Goal: Task Accomplishment & Management: Manage account settings

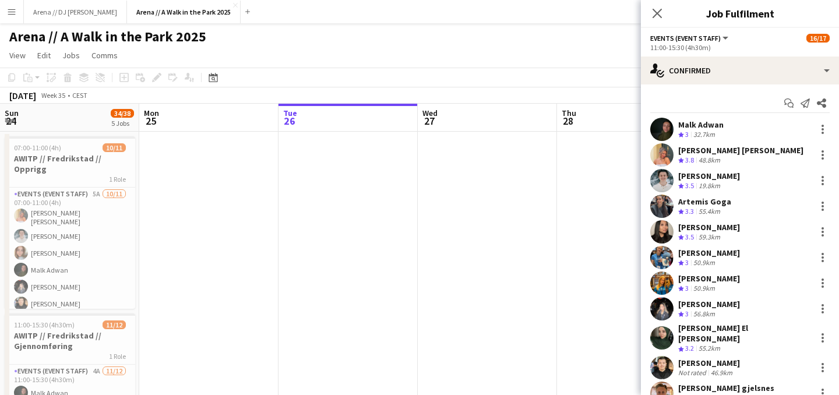
scroll to position [66, 0]
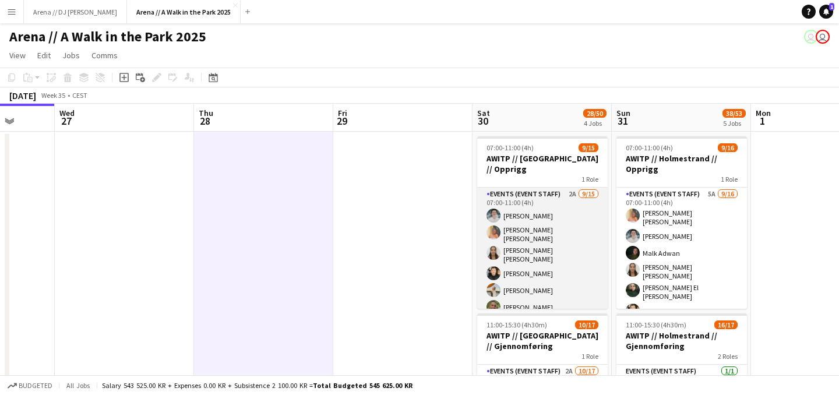
click at [531, 231] on app-card-role "Events (Event Staff) 2A [DATE] 07:00-11:00 (4h) [PERSON_NAME] [PERSON_NAME] [PE…" at bounding box center [542, 329] width 131 height 283
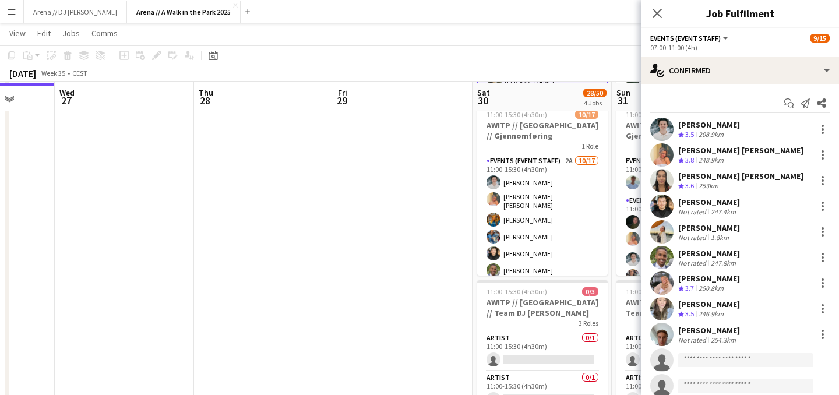
scroll to position [211, 0]
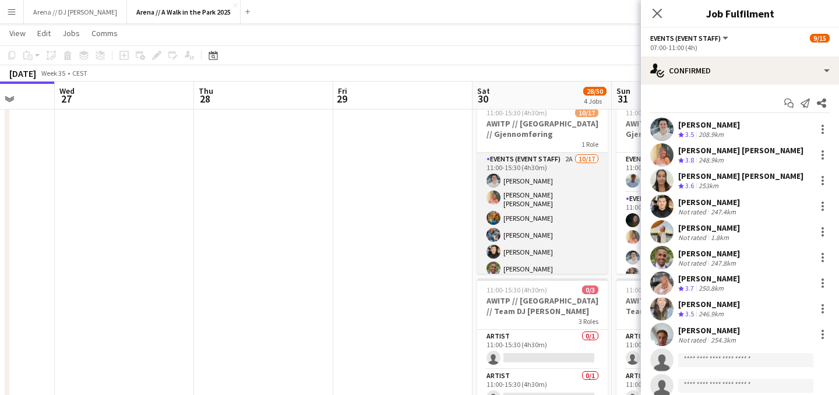
click at [509, 230] on app-card-role "Events (Event Staff) 2A [DATE] 11:00-15:30 (4h30m) [PERSON_NAME] [PERSON_NAME] …" at bounding box center [542, 310] width 131 height 314
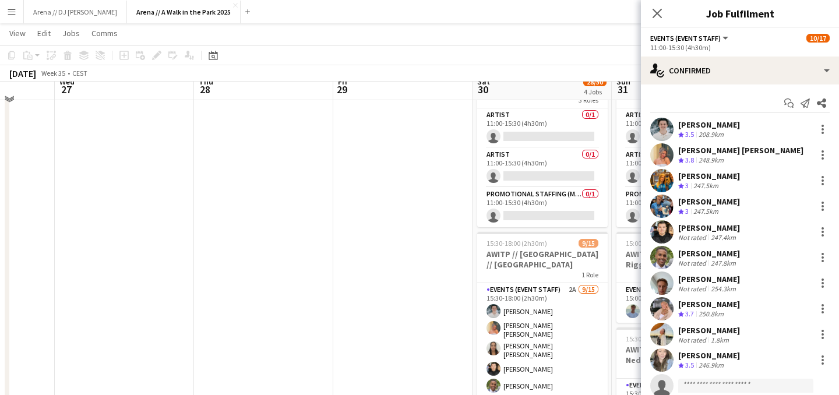
scroll to position [441, 0]
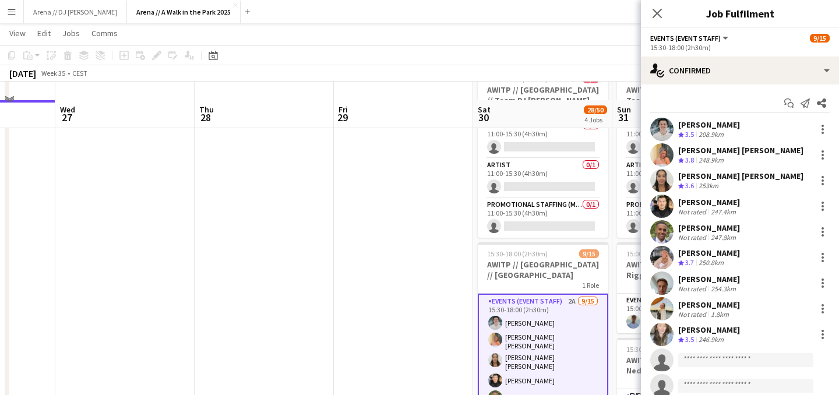
scroll to position [417, 0]
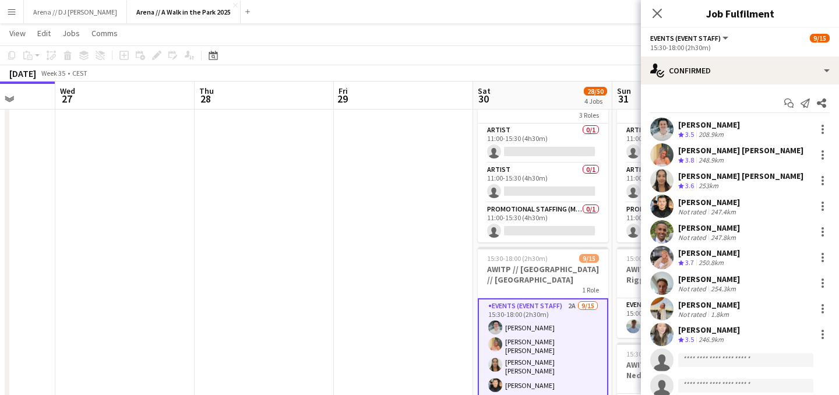
click at [428, 210] on app-date-cell at bounding box center [403, 126] width 139 height 827
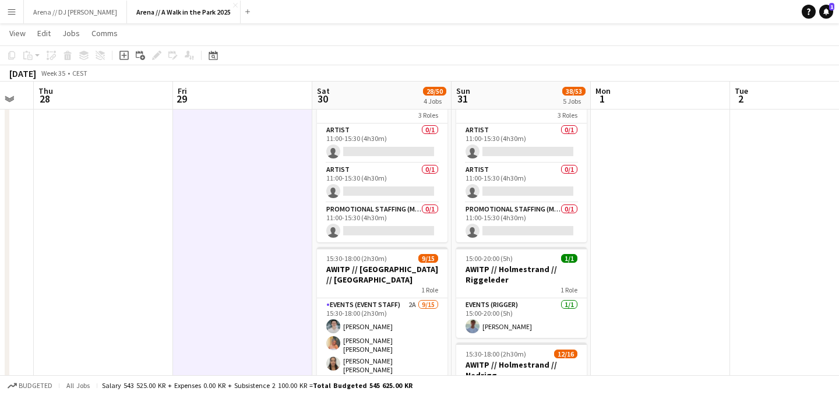
drag, startPoint x: 436, startPoint y: 215, endPoint x: 272, endPoint y: 208, distance: 163.9
click at [272, 208] on app-calendar-viewport "Sun 24 34/38 5 Jobs Mon 25 Tue 26 Wed 27 Thu 28 Fri 29 Sat 30 28/50 4 Jobs Sun …" at bounding box center [419, 84] width 839 height 912
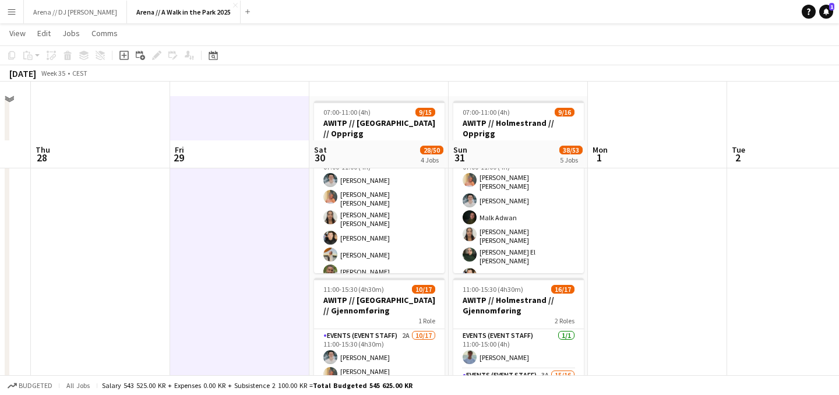
scroll to position [0, 0]
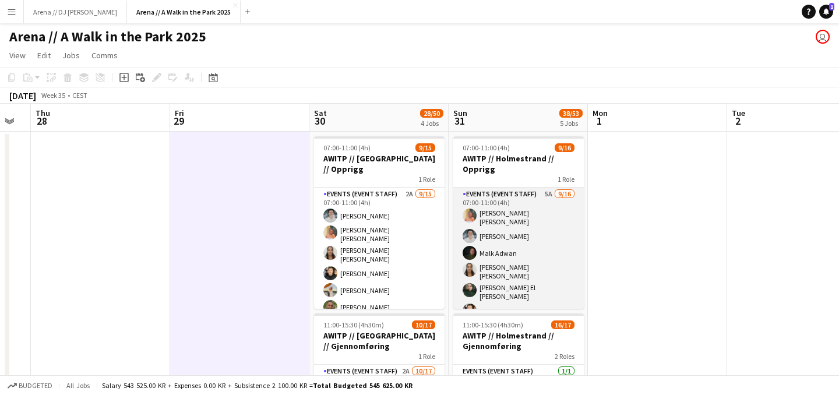
click at [535, 266] on app-card-role "Events (Event Staff) 5A [DATE] 07:00-11:00 (4h) [PERSON_NAME] [PERSON_NAME] [PE…" at bounding box center [518, 340] width 131 height 304
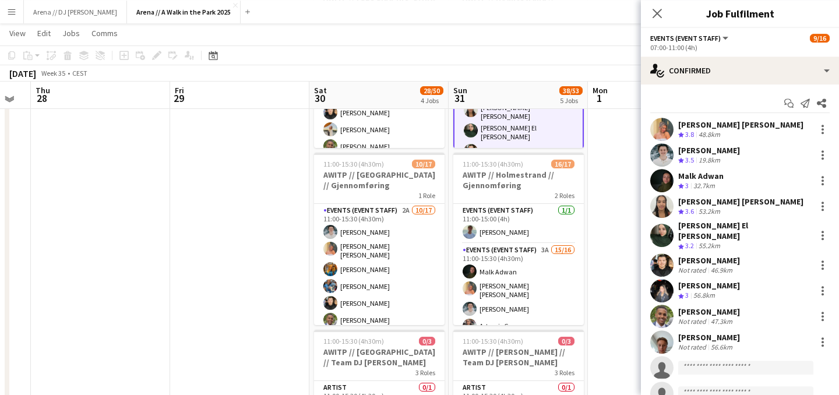
scroll to position [161, 0]
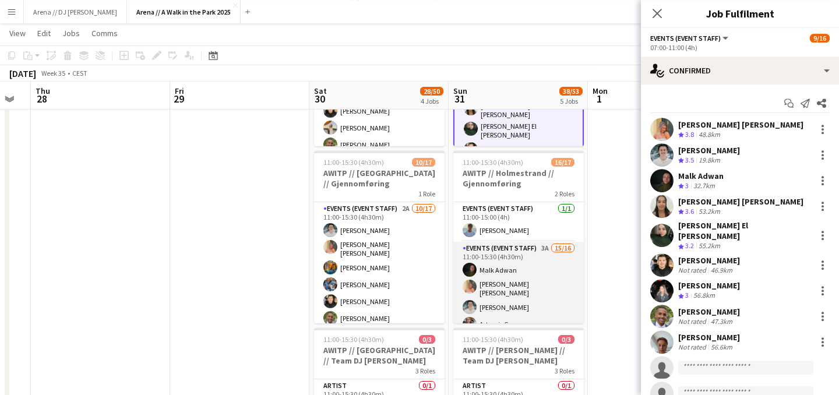
click at [560, 293] on app-card-role "Events (Event Staff) 3A 15/16 11:00-15:30 (4h30m) [PERSON_NAME] [PERSON_NAME] […" at bounding box center [518, 392] width 131 height 300
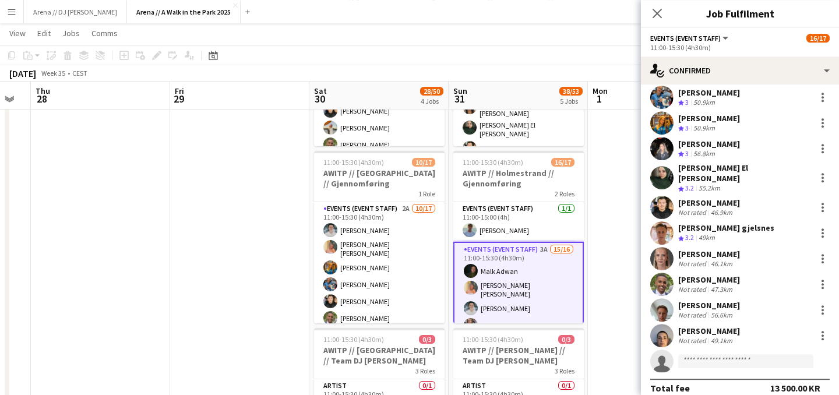
scroll to position [164, 0]
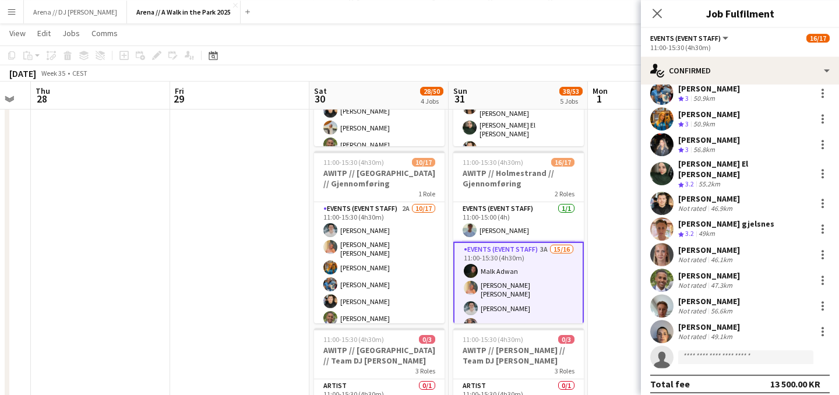
click at [619, 286] on app-date-cell at bounding box center [657, 382] width 139 height 827
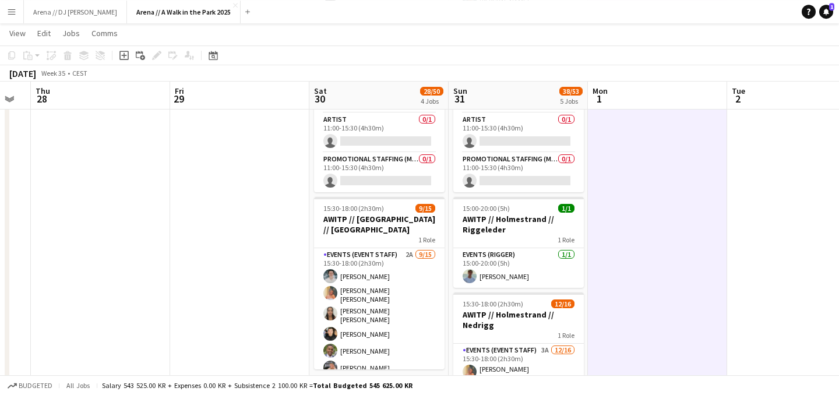
scroll to position [467, 0]
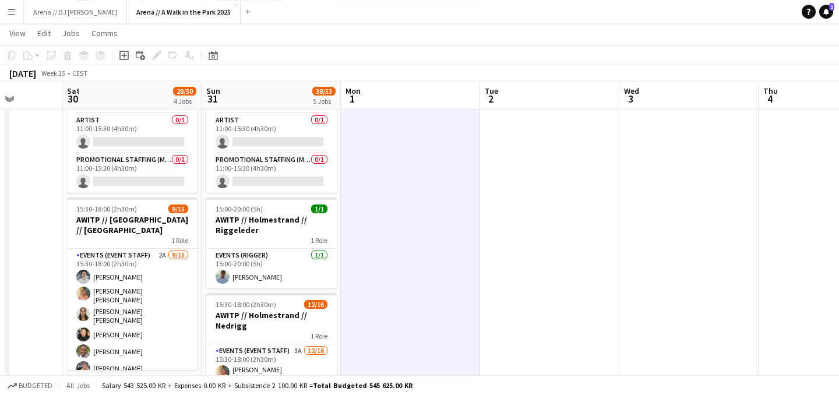
drag, startPoint x: 732, startPoint y: 228, endPoint x: 484, endPoint y: 246, distance: 248.3
click at [484, 246] on app-calendar-viewport "Tue 26 Wed 27 Thu 28 Fri 29 Sat 30 28/50 4 Jobs Sun 31 38/53 5 Jobs Mon 1 Tue 2…" at bounding box center [419, 35] width 839 height 912
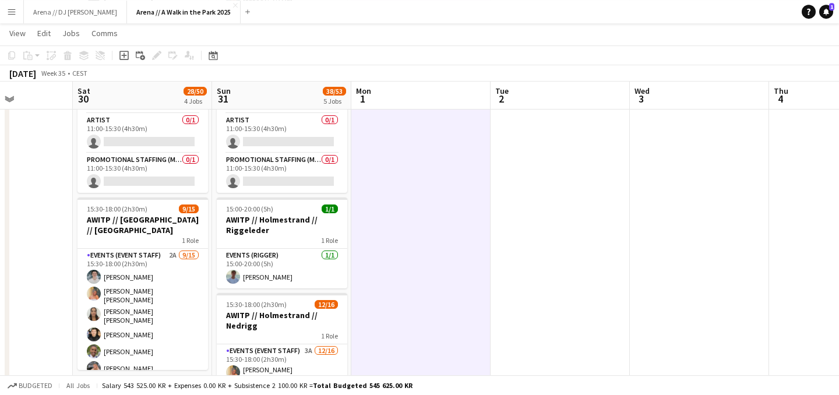
scroll to position [0, 323]
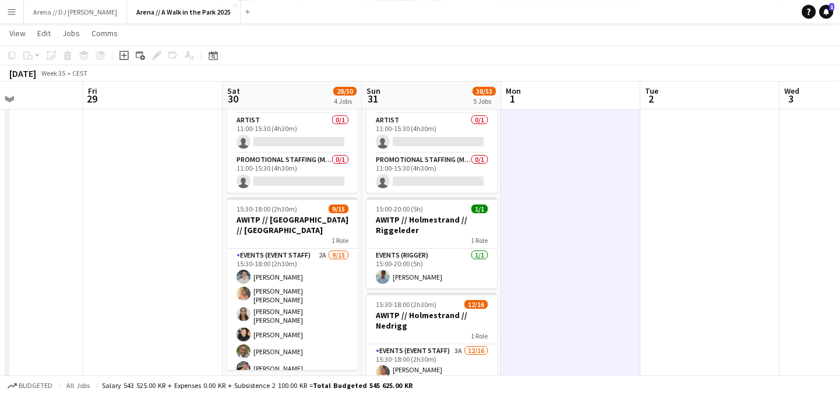
drag, startPoint x: 474, startPoint y: 231, endPoint x: 646, endPoint y: 249, distance: 172.9
click at [646, 249] on app-calendar-viewport "Tue 26 Wed 27 Thu 28 Fri 29 Sat 30 28/50 4 Jobs Sun 31 38/53 5 Jobs Mon 1 Tue 2…" at bounding box center [419, 35] width 839 height 912
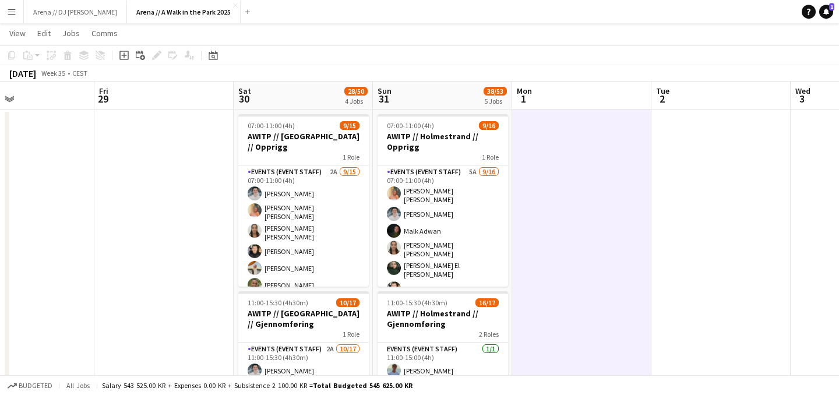
scroll to position [0, 0]
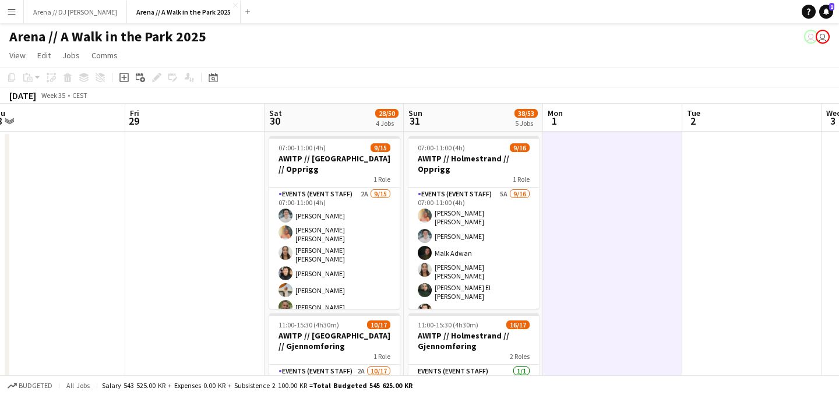
drag, startPoint x: 182, startPoint y: 180, endPoint x: 663, endPoint y: 183, distance: 480.2
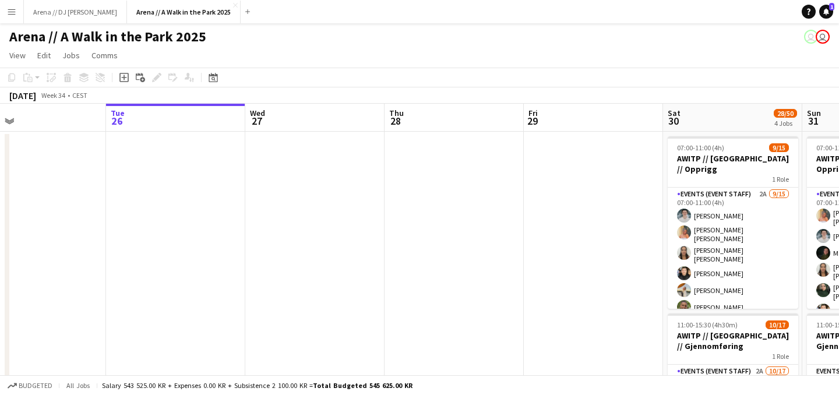
drag, startPoint x: 273, startPoint y: 192, endPoint x: 692, endPoint y: 214, distance: 419.0
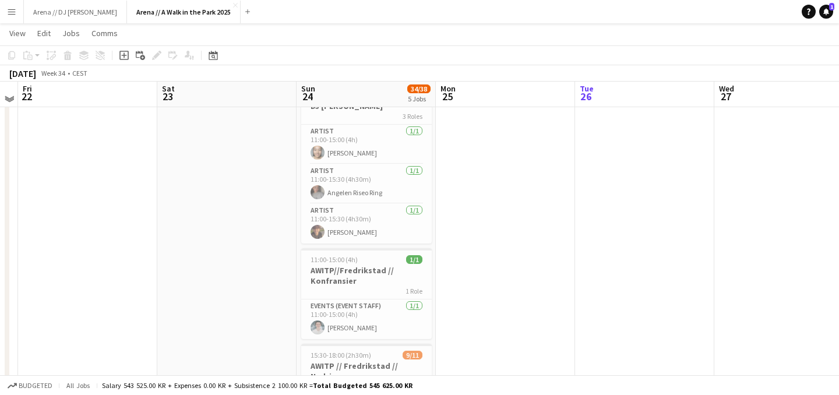
scroll to position [446, 0]
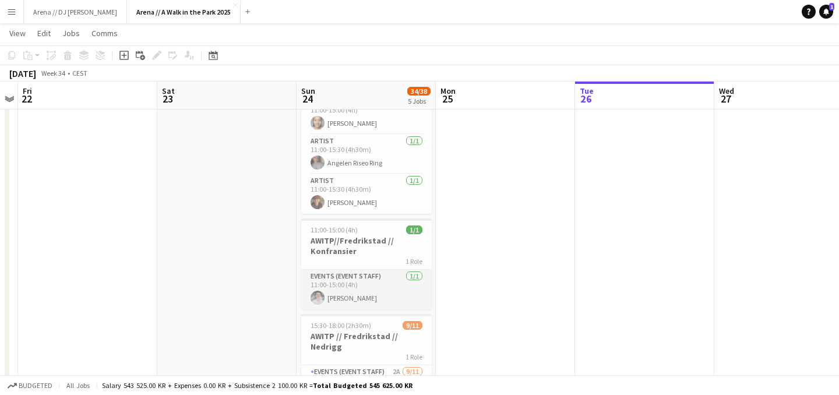
click at [355, 296] on app-card-role "Events (Event Staff) [DATE] 11:00-15:00 (4h) [PERSON_NAME]" at bounding box center [366, 290] width 131 height 40
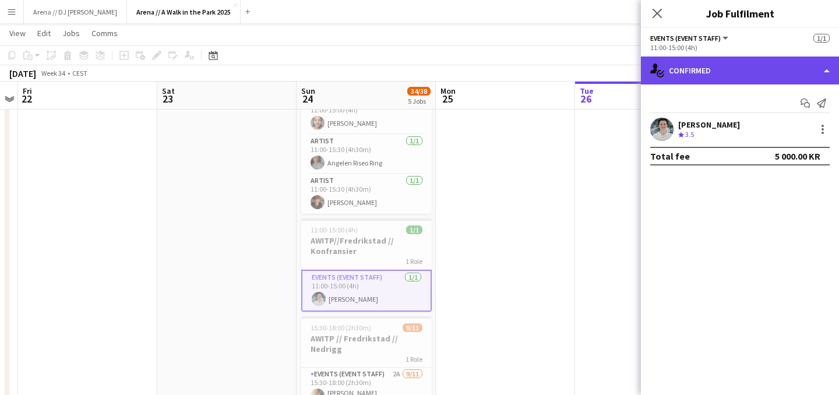
click at [769, 75] on div "single-neutral-actions-check-2 Confirmed" at bounding box center [740, 71] width 198 height 28
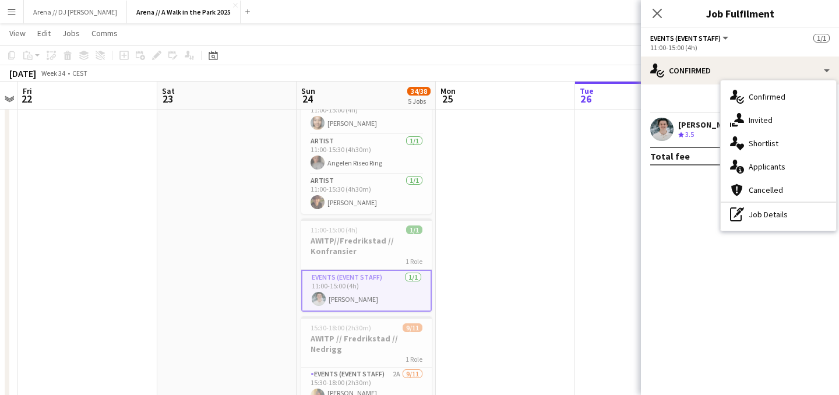
click at [685, 227] on mat-expansion-panel "check Confirmed Start chat Send notification [PERSON_NAME] Crew rating 3.5 Tota…" at bounding box center [740, 239] width 198 height 311
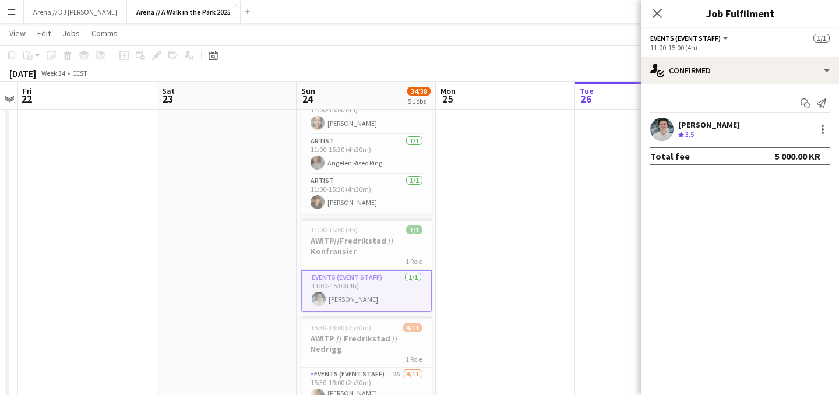
click at [17, 9] on button "Menu" at bounding box center [11, 11] width 23 height 23
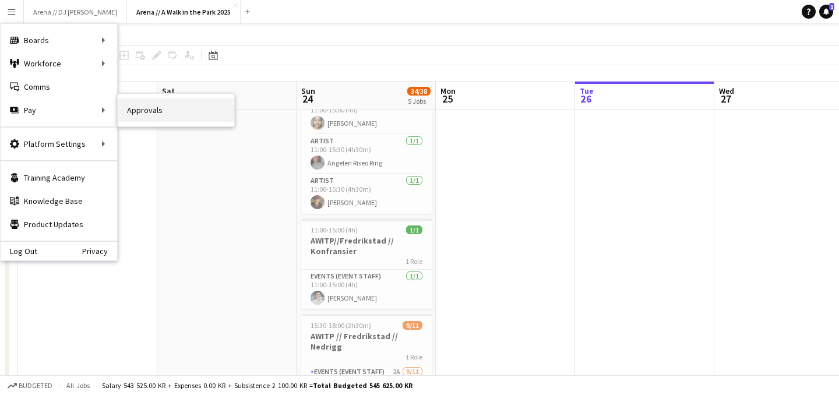
click at [138, 111] on link "Approvals" at bounding box center [176, 109] width 117 height 23
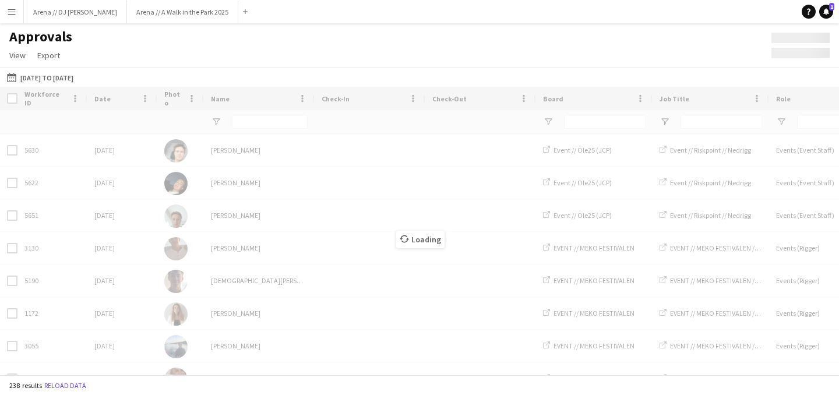
type input "*******"
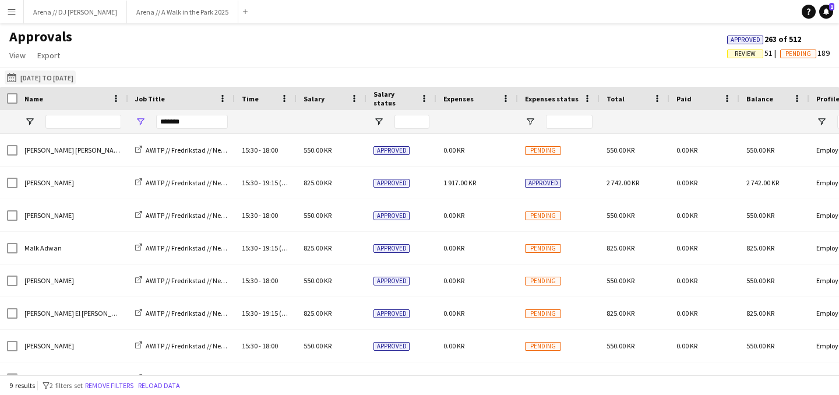
click at [72, 77] on button "[DATE] to [DATE] [DATE] to [DATE]" at bounding box center [40, 78] width 71 height 14
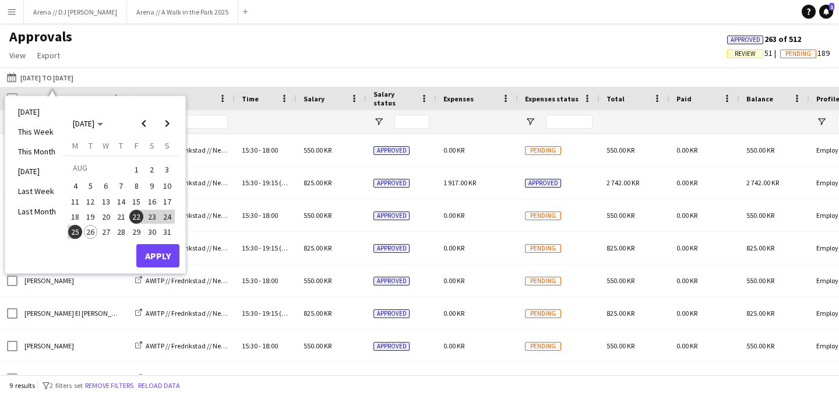
click at [291, 47] on div "Approvals View Customise view Customise filters Reset Filters Reset View Reset …" at bounding box center [419, 48] width 839 height 40
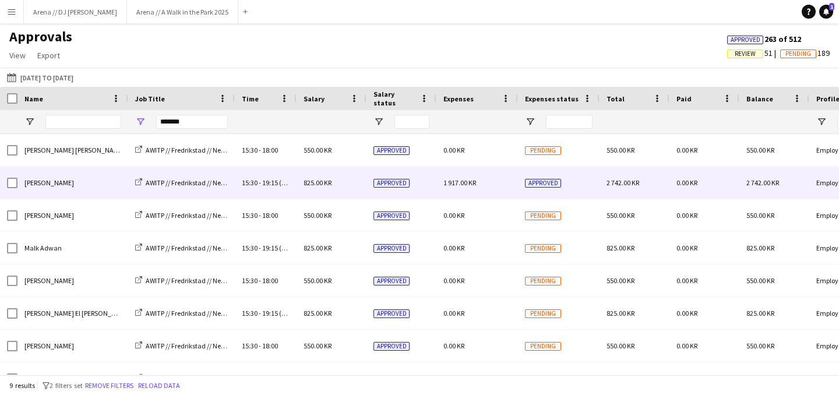
click at [79, 182] on div "[PERSON_NAME]" at bounding box center [72, 183] width 111 height 32
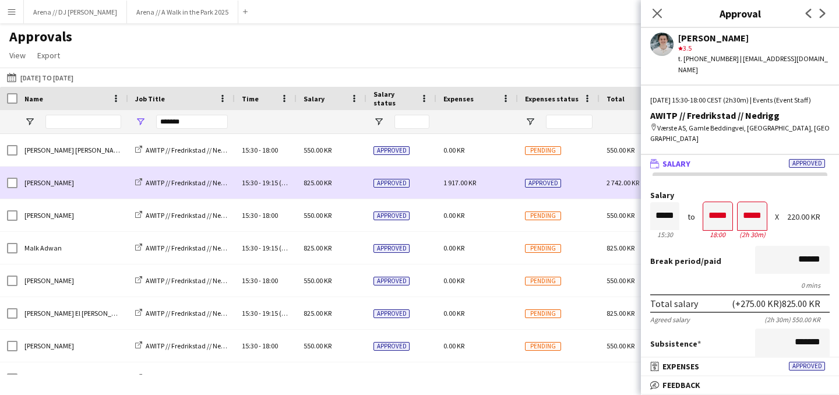
click at [473, 175] on div "1 917.00 KR" at bounding box center [477, 183] width 82 height 32
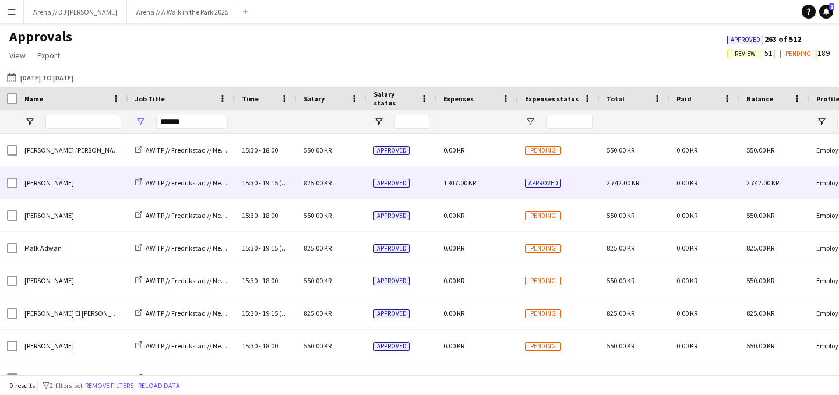
click at [463, 185] on span "1 917.00 KR" at bounding box center [459, 182] width 33 height 9
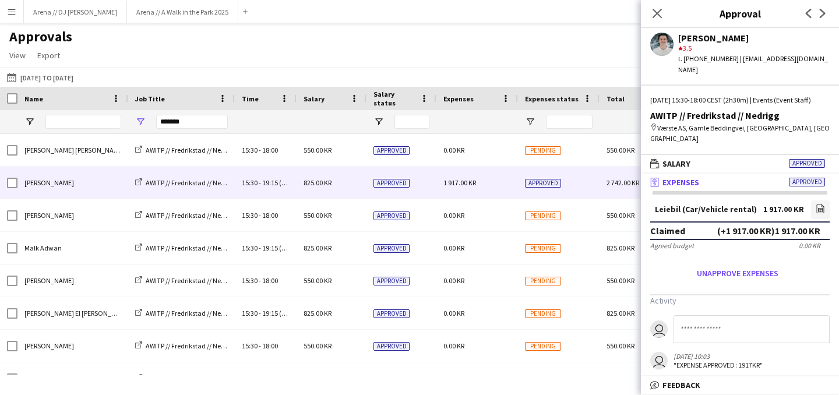
click at [696, 177] on span "Expenses" at bounding box center [681, 182] width 37 height 10
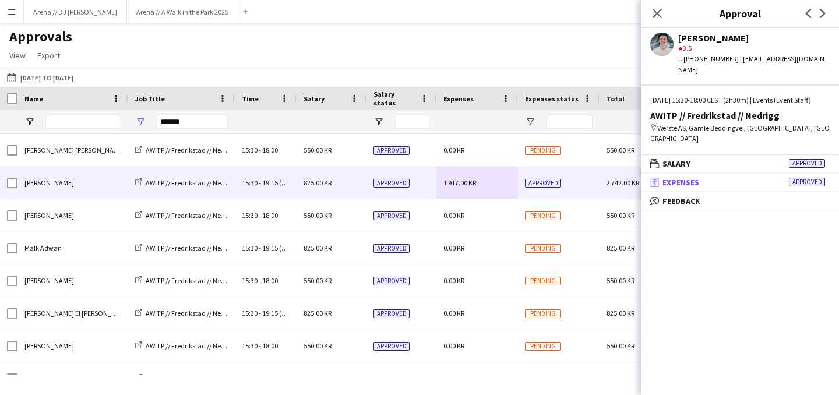
click at [696, 177] on span "Expenses" at bounding box center [681, 182] width 37 height 10
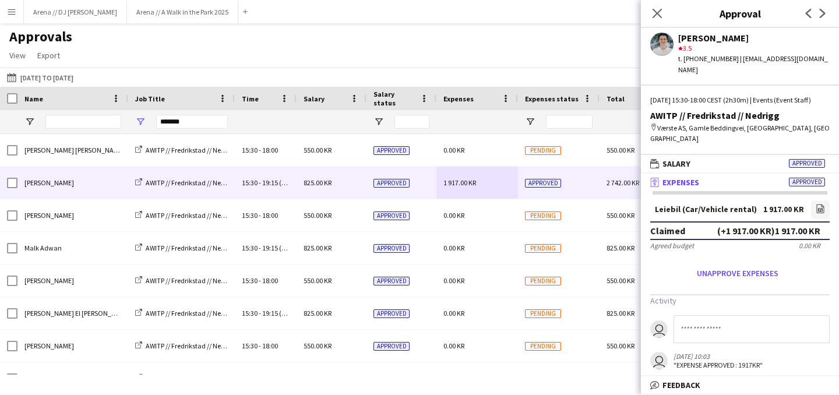
click at [698, 177] on span "Expenses" at bounding box center [681, 182] width 37 height 10
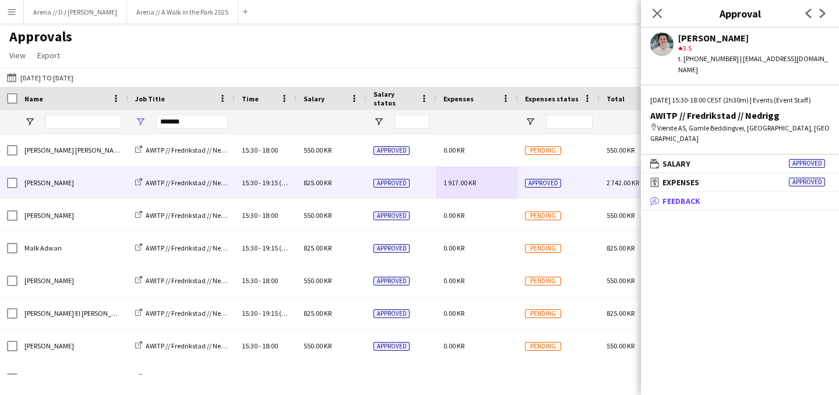
click at [693, 196] on span "Feedback" at bounding box center [682, 201] width 38 height 10
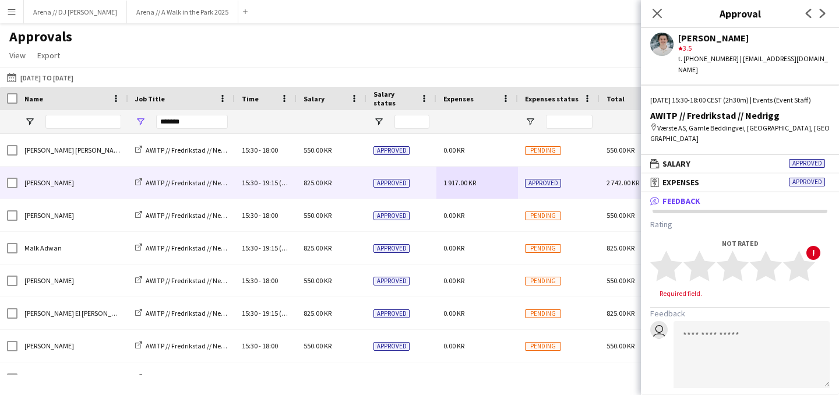
click at [693, 196] on span "Feedback" at bounding box center [682, 201] width 38 height 10
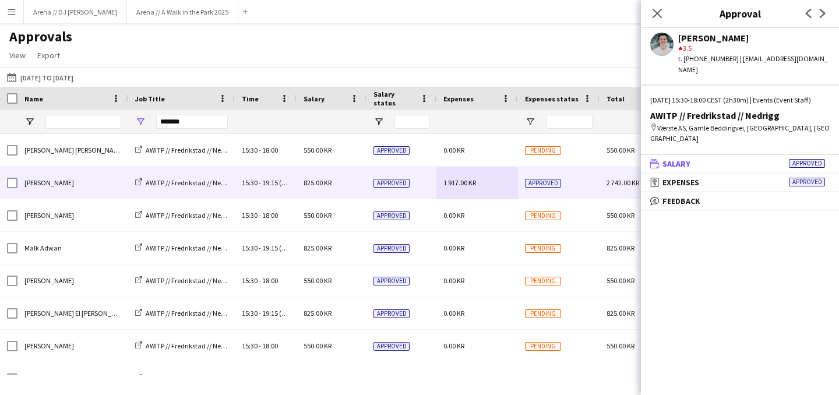
click at [689, 159] on span "Salary" at bounding box center [677, 164] width 28 height 10
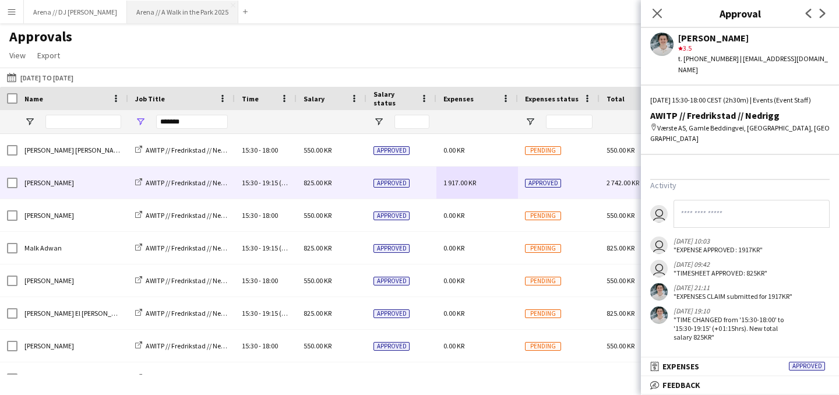
click at [156, 8] on button "Arena // A Walk in the Park 2025 Close" at bounding box center [182, 12] width 111 height 23
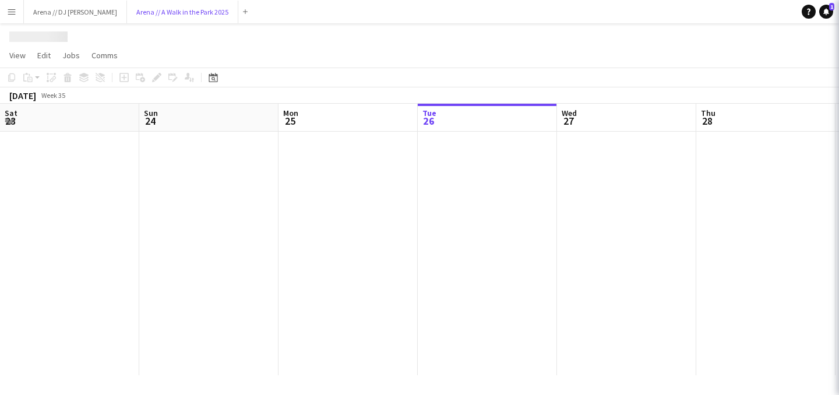
scroll to position [0, 279]
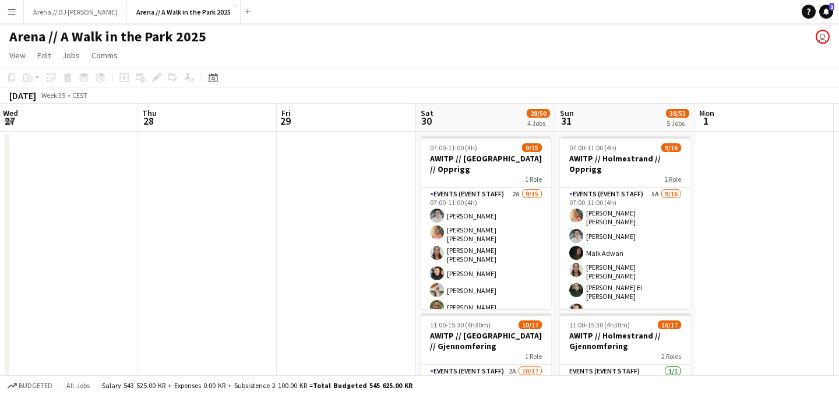
drag, startPoint x: 464, startPoint y: 205, endPoint x: 182, endPoint y: 174, distance: 283.2
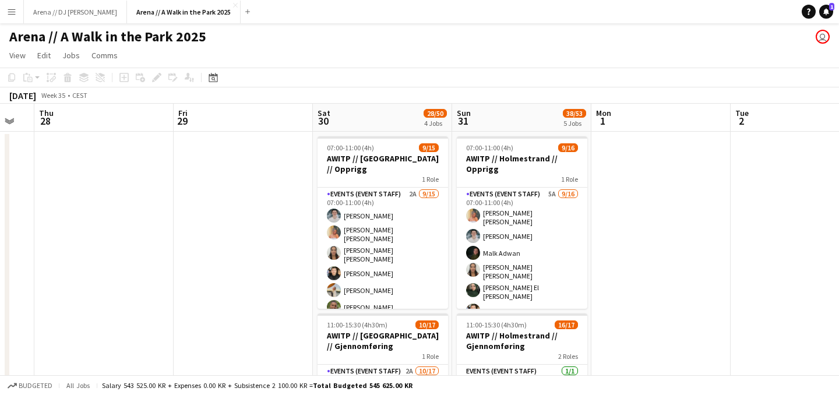
scroll to position [0, 394]
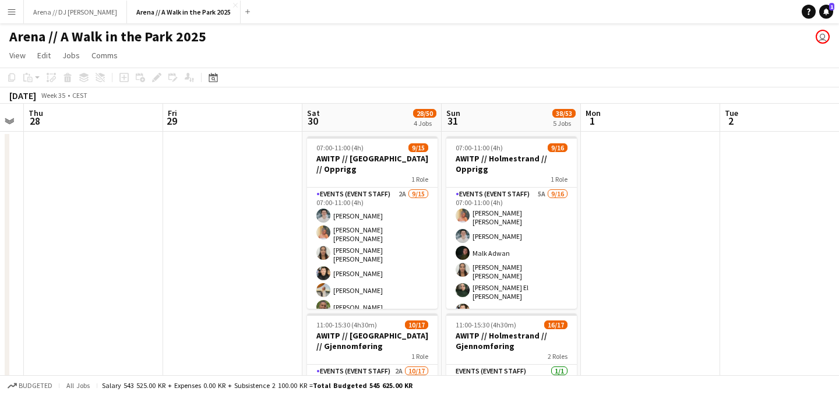
drag, startPoint x: 290, startPoint y: 272, endPoint x: 177, endPoint y: 264, distance: 112.8
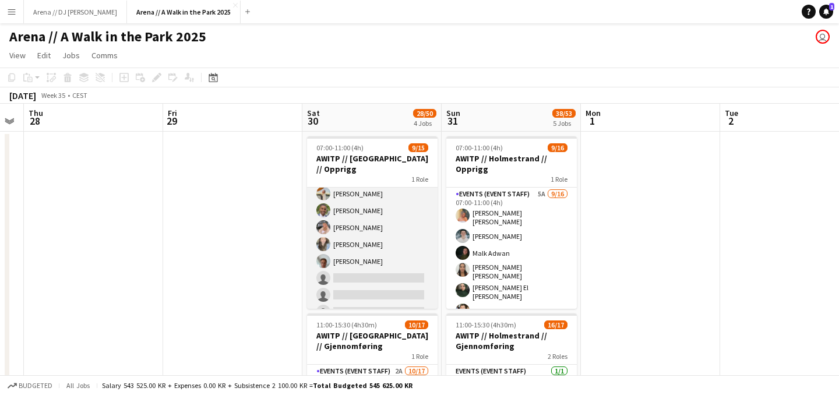
scroll to position [102, 0]
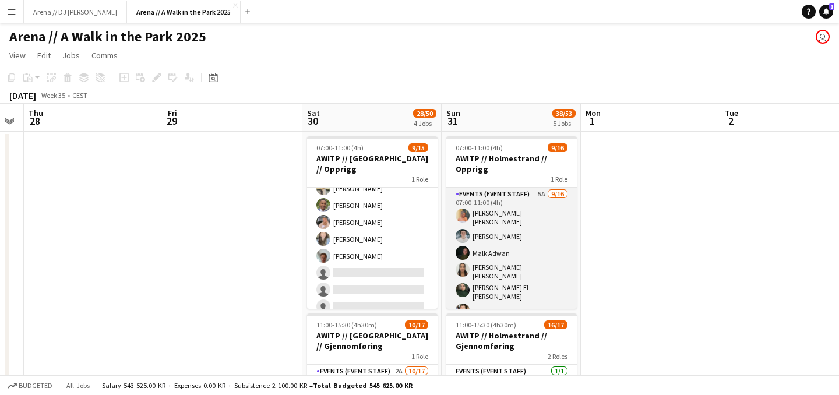
click at [511, 255] on app-card-role "Events (Event Staff) 5A [DATE] 07:00-11:00 (4h) [PERSON_NAME] [PERSON_NAME] [PE…" at bounding box center [511, 340] width 131 height 304
